Goal: Task Accomplishment & Management: Manage account settings

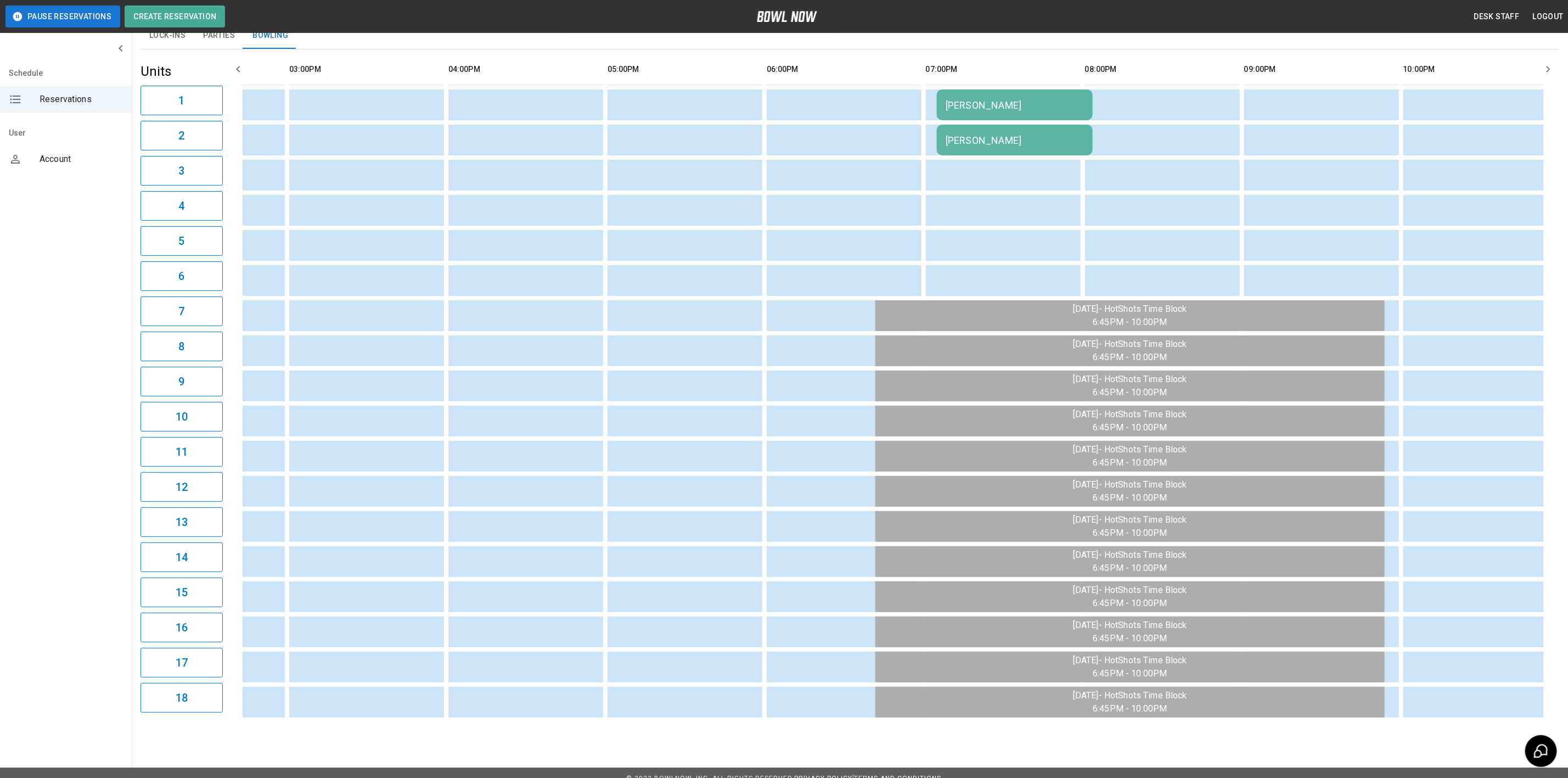
click at [964, 98] on td "[PERSON_NAME]" at bounding box center [1014, 104] width 156 height 30
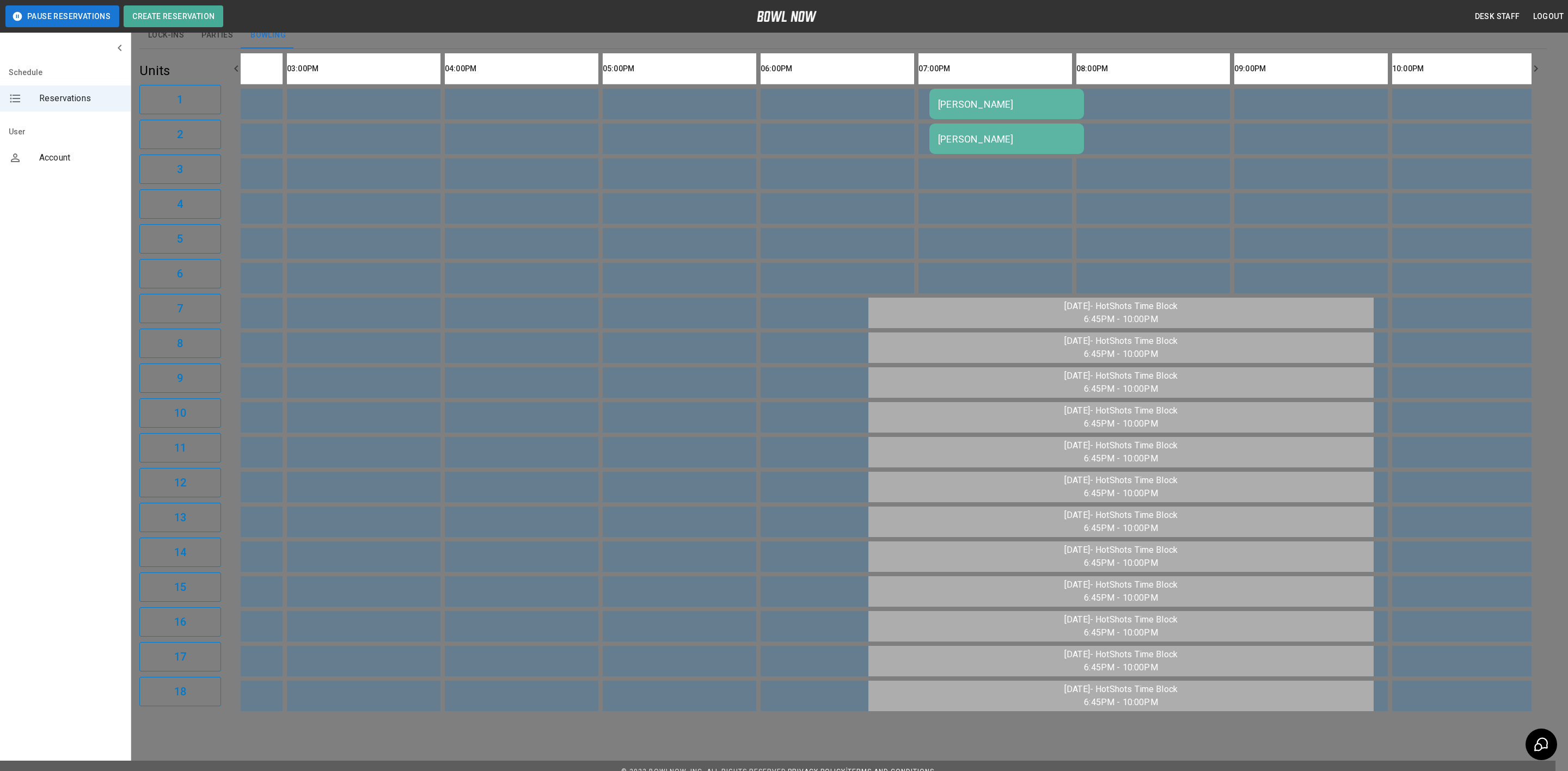
click at [1168, 247] on div at bounding box center [784, 385] width 1568 height 771
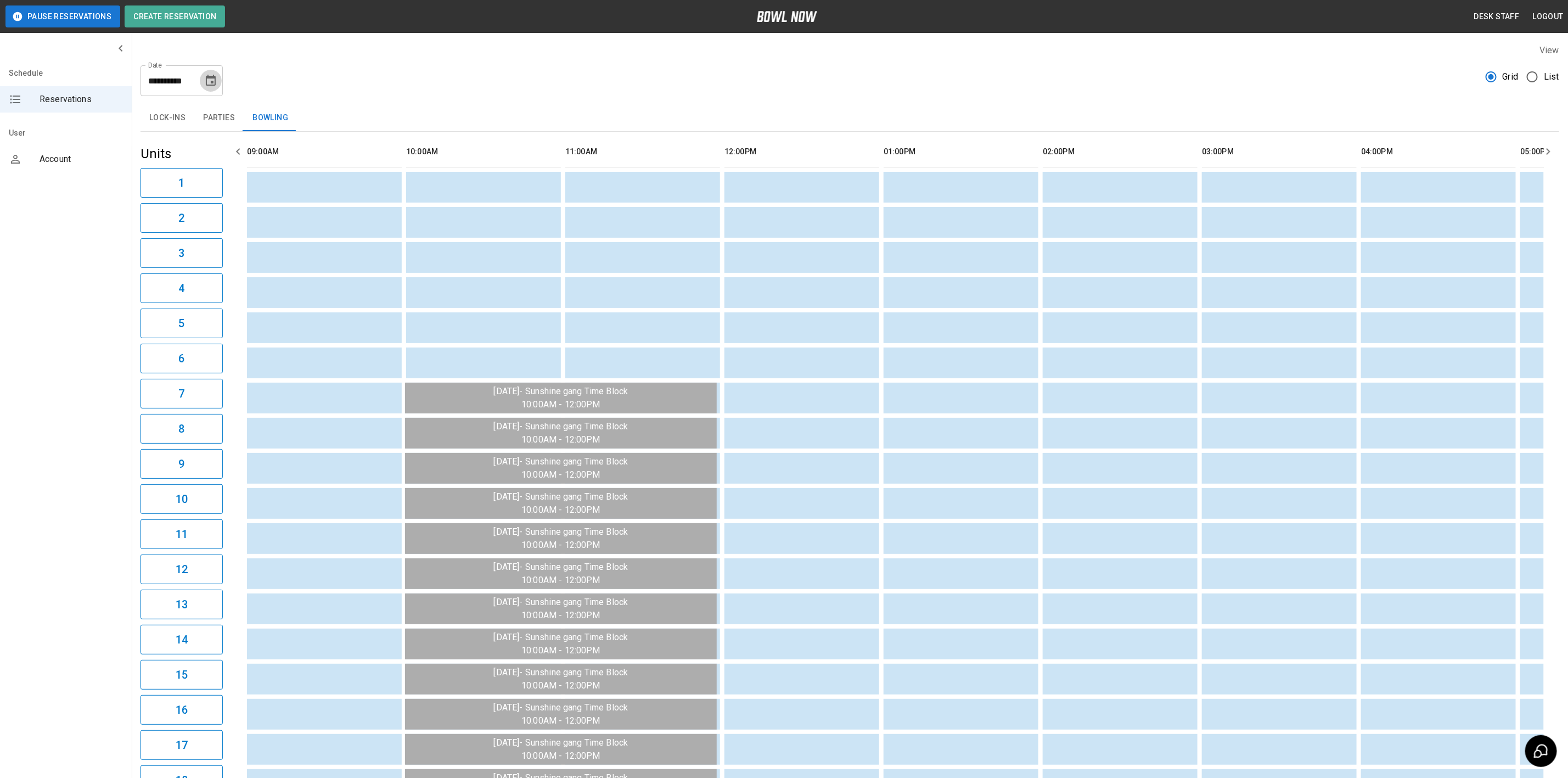
click at [203, 85] on button "Choose date, selected date is Aug 11, 2025" at bounding box center [210, 81] width 22 height 22
click at [290, 103] on div "**********" at bounding box center [850, 424] width 1436 height 778
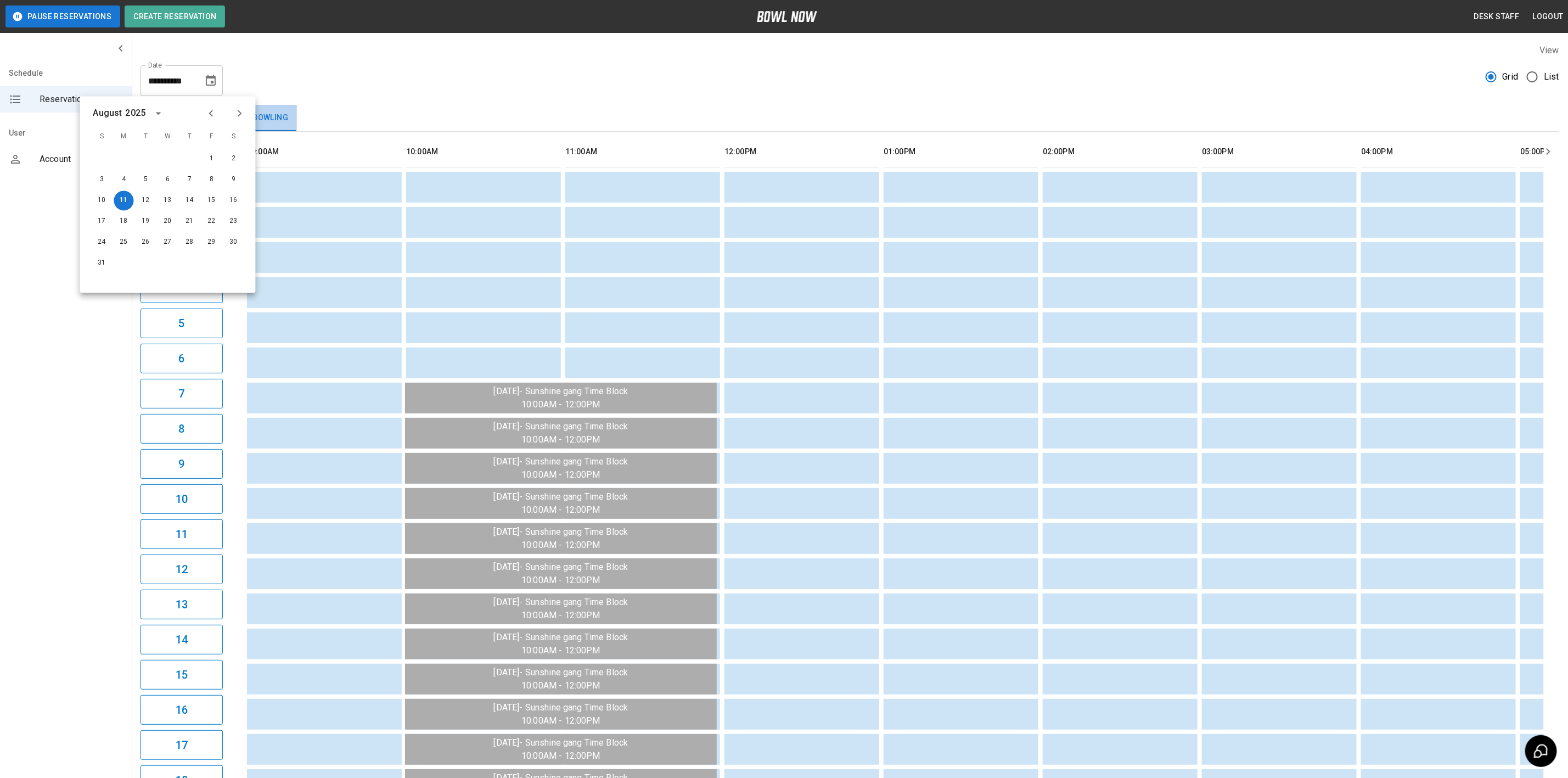
click at [295, 105] on button "Bowling" at bounding box center [270, 118] width 53 height 27
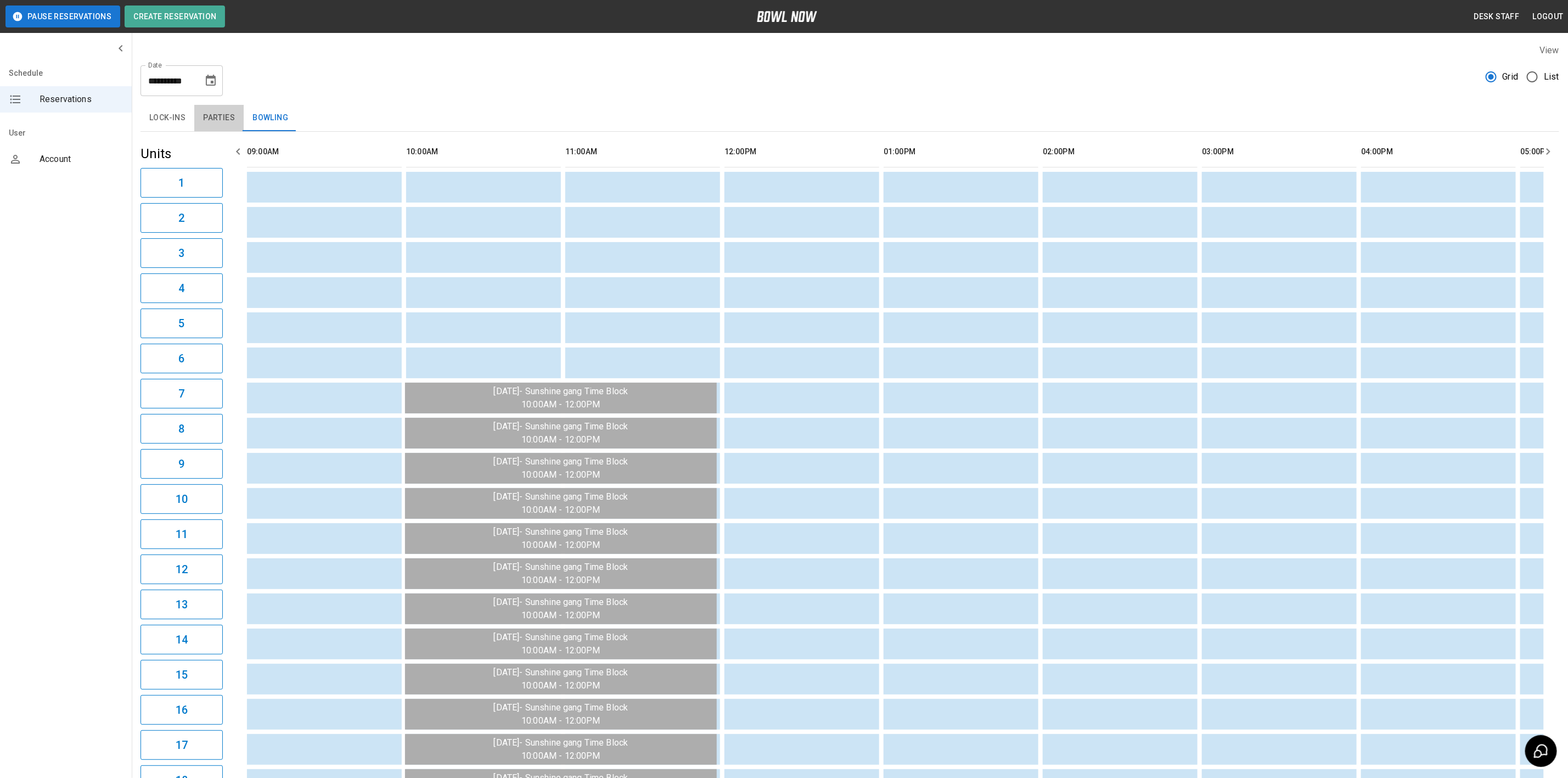
click at [222, 121] on button "Parties" at bounding box center [219, 118] width 49 height 27
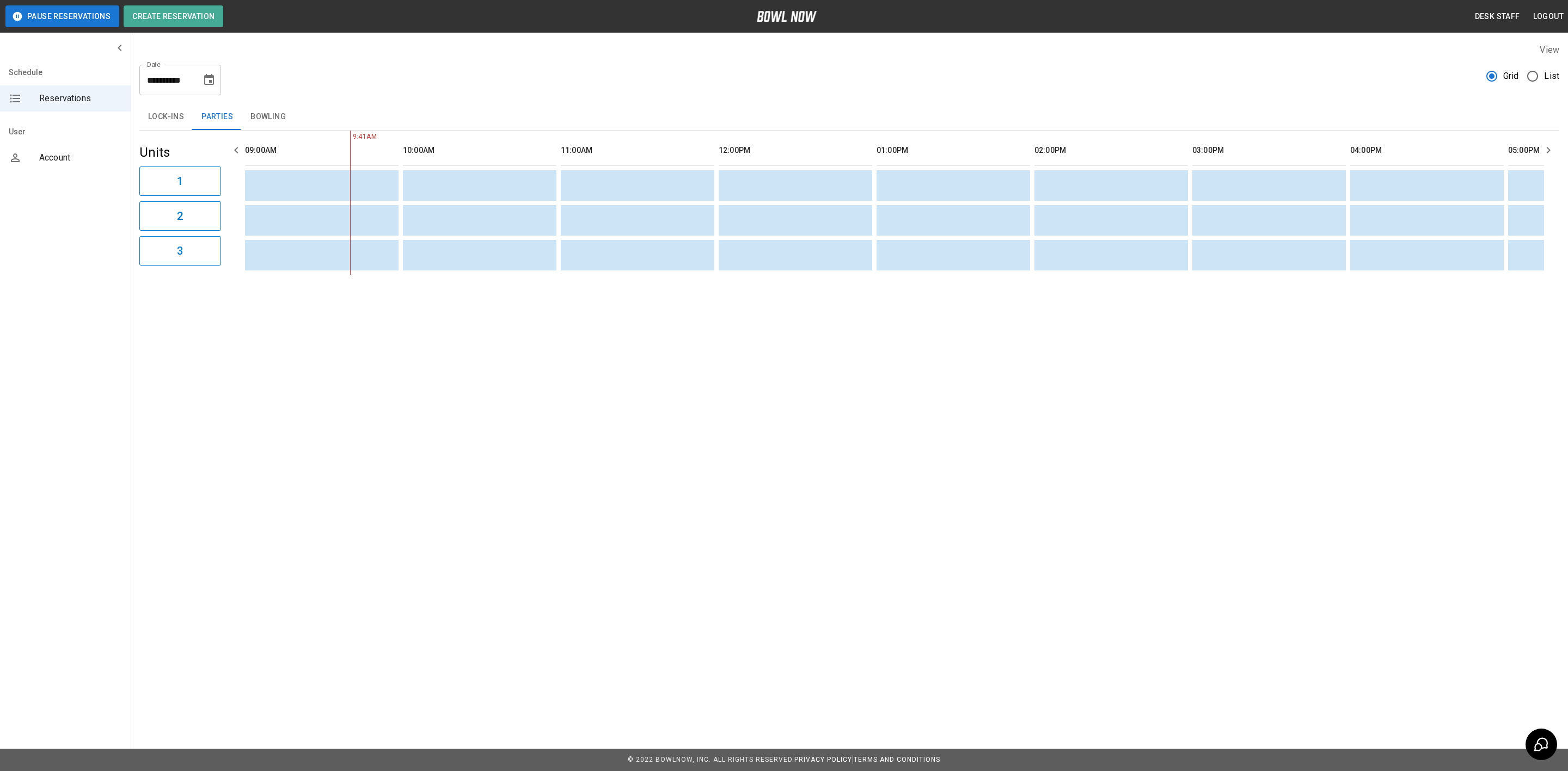
click at [498, 272] on table "sticky table" at bounding box center [1594, 202] width 2707 height 144
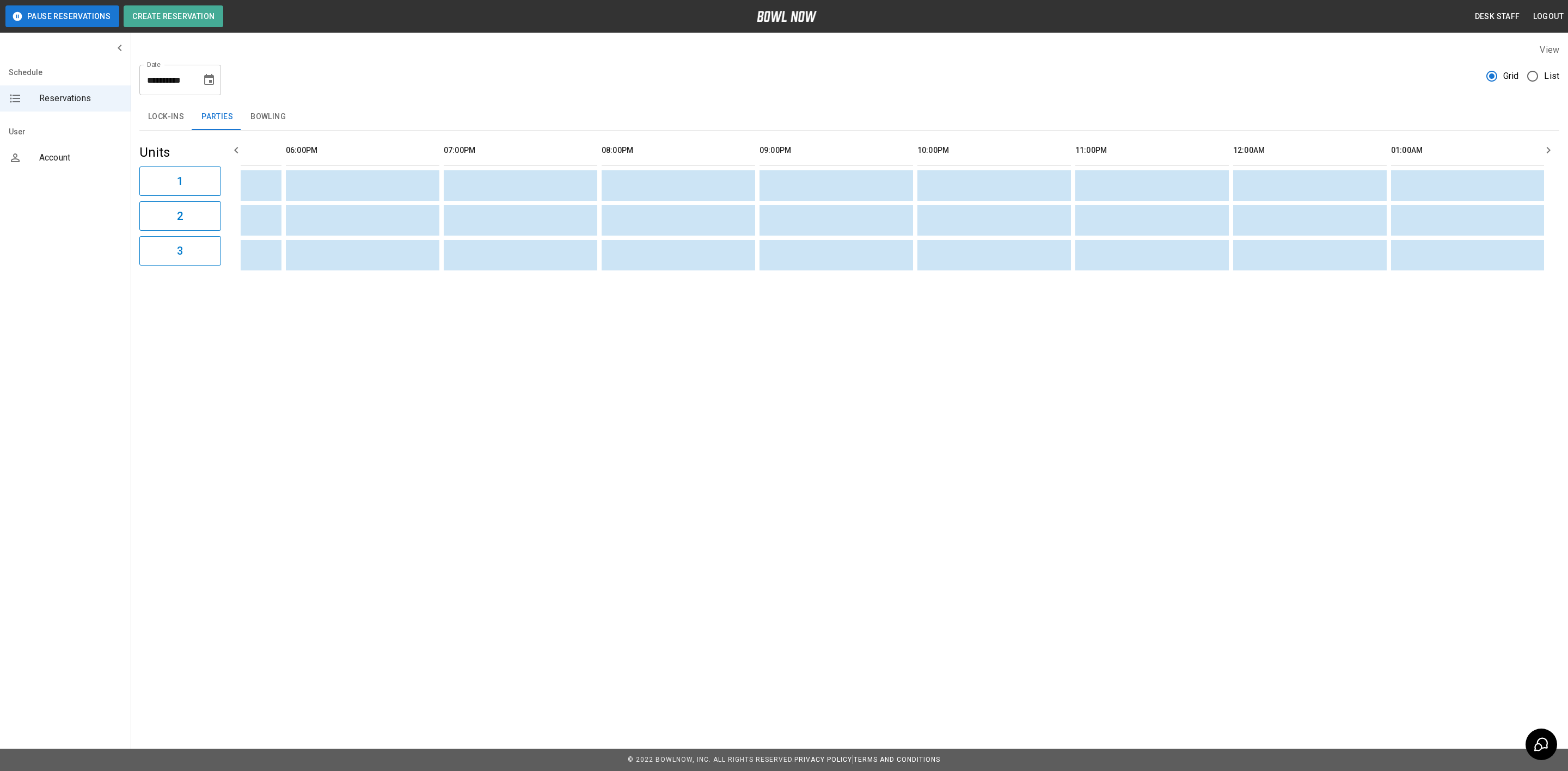
click at [215, 79] on icon "Choose date, selected date is Aug 11, 2025" at bounding box center [208, 79] width 13 height 13
click at [258, 67] on div "**********" at bounding box center [850, 76] width 1420 height 39
click at [261, 124] on button "Bowling" at bounding box center [268, 117] width 53 height 26
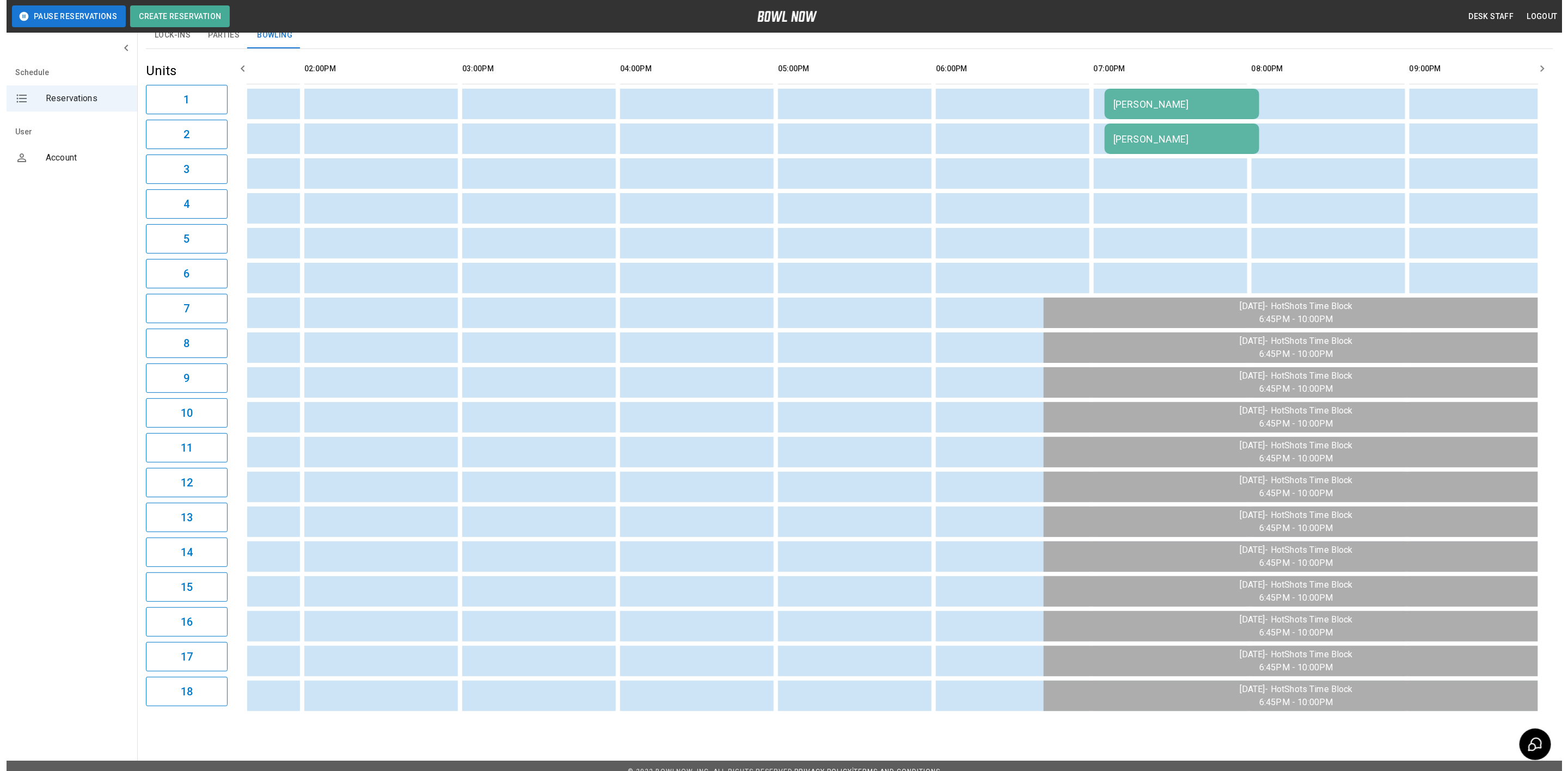
scroll to position [0, 881]
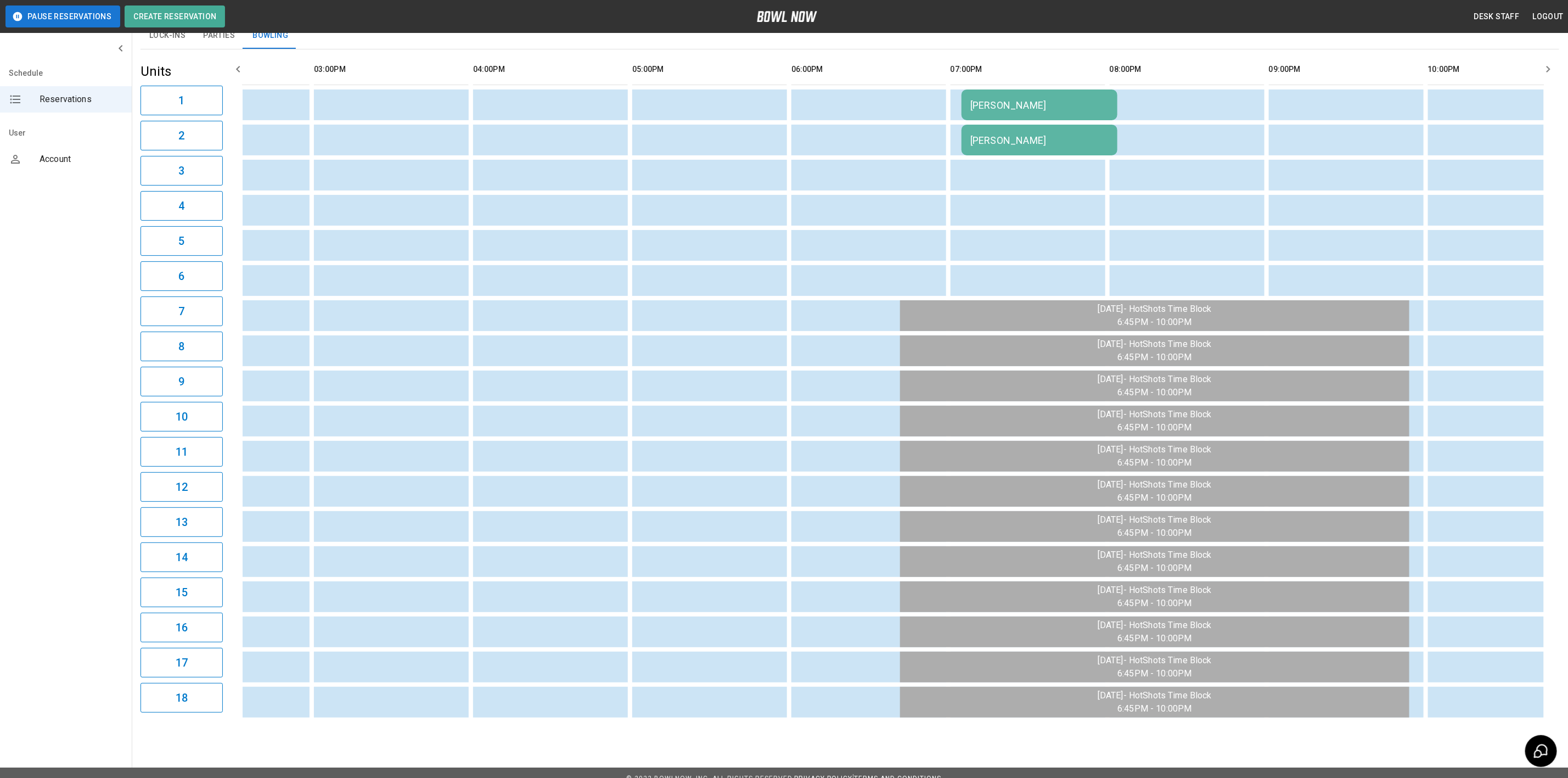
click at [1016, 111] on div "[PERSON_NAME]" at bounding box center [1039, 104] width 139 height 11
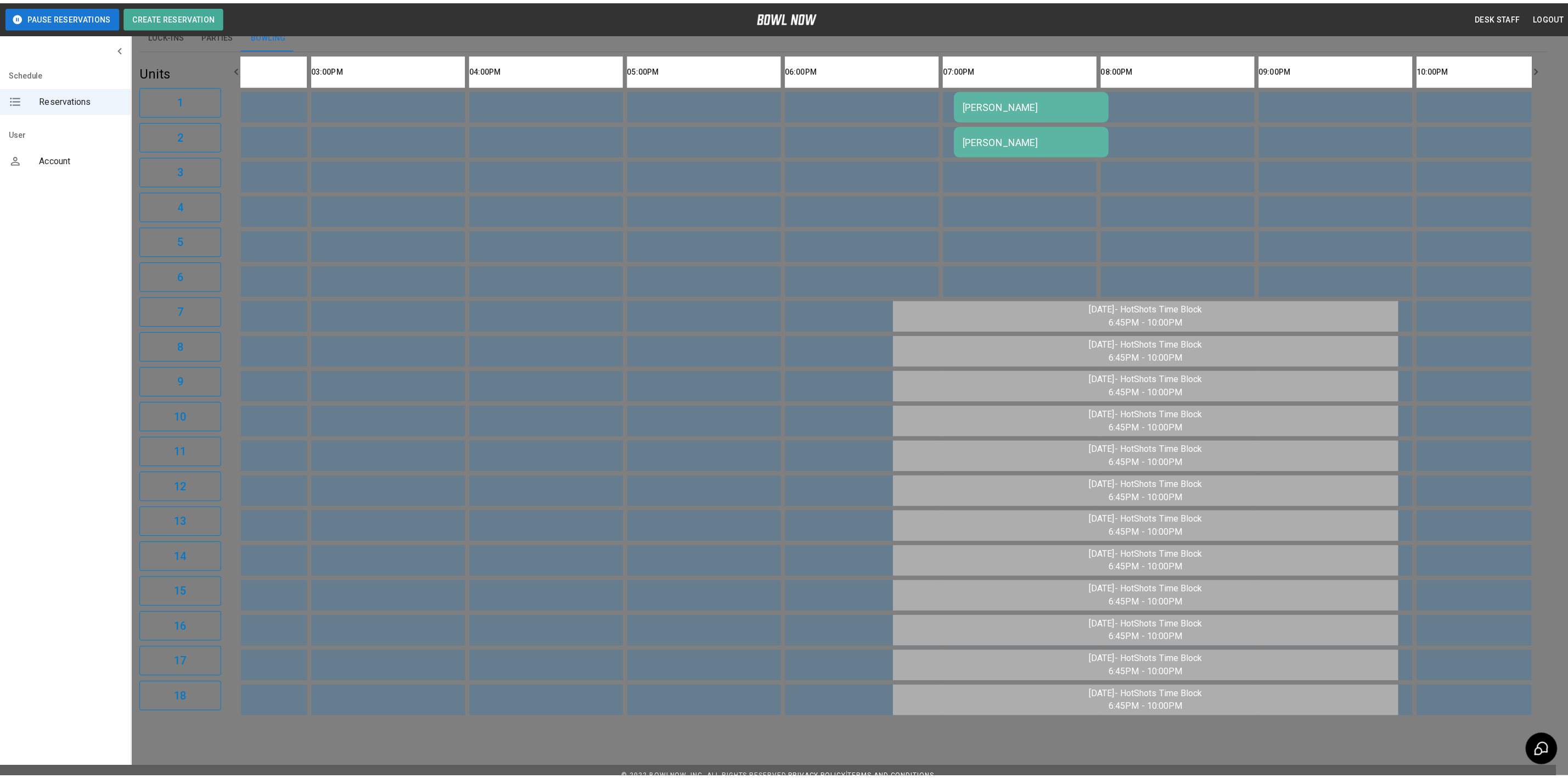
scroll to position [17, 0]
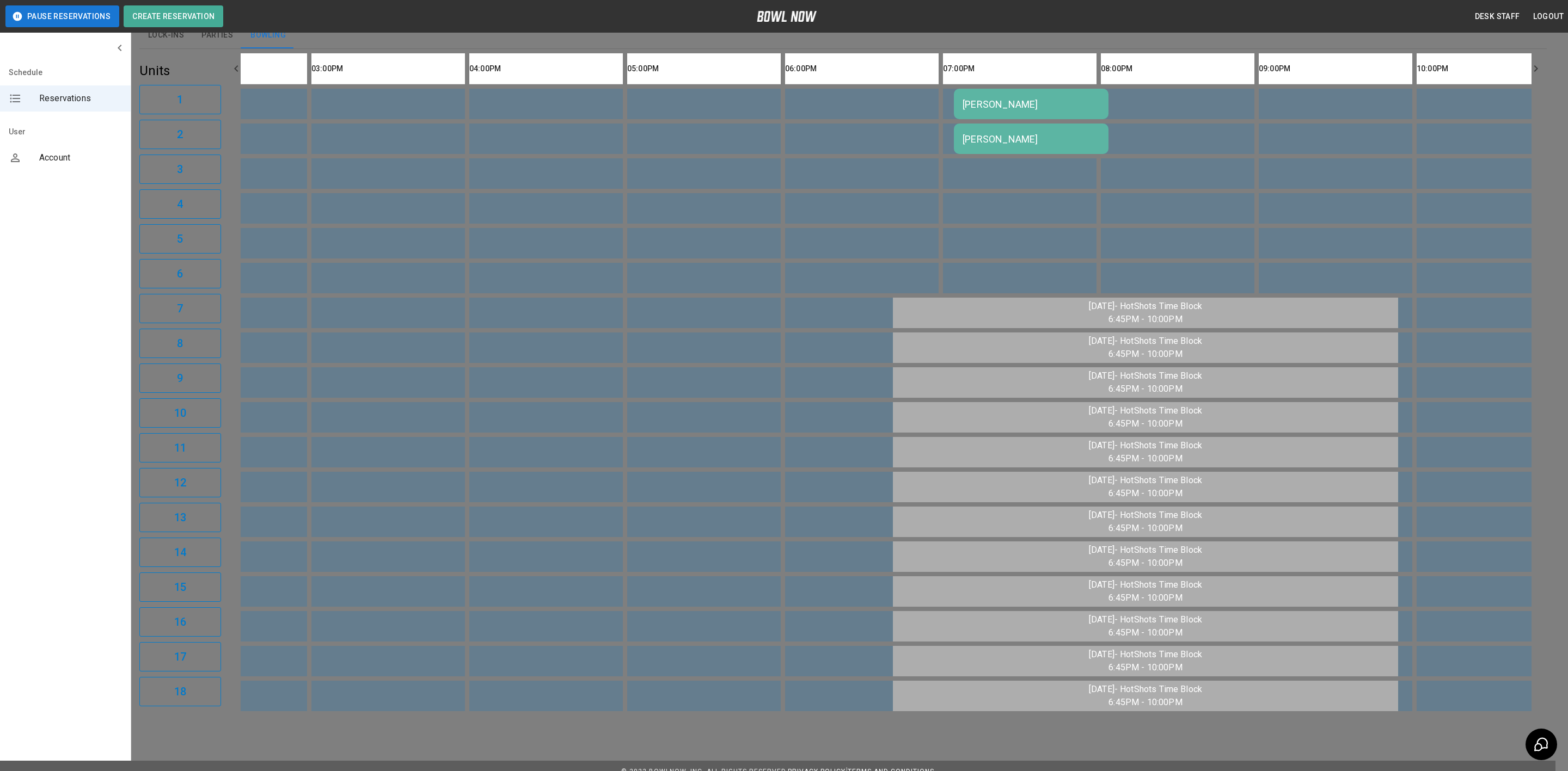
click at [1163, 234] on div at bounding box center [784, 385] width 1568 height 771
